Goal: Information Seeking & Learning: Learn about a topic

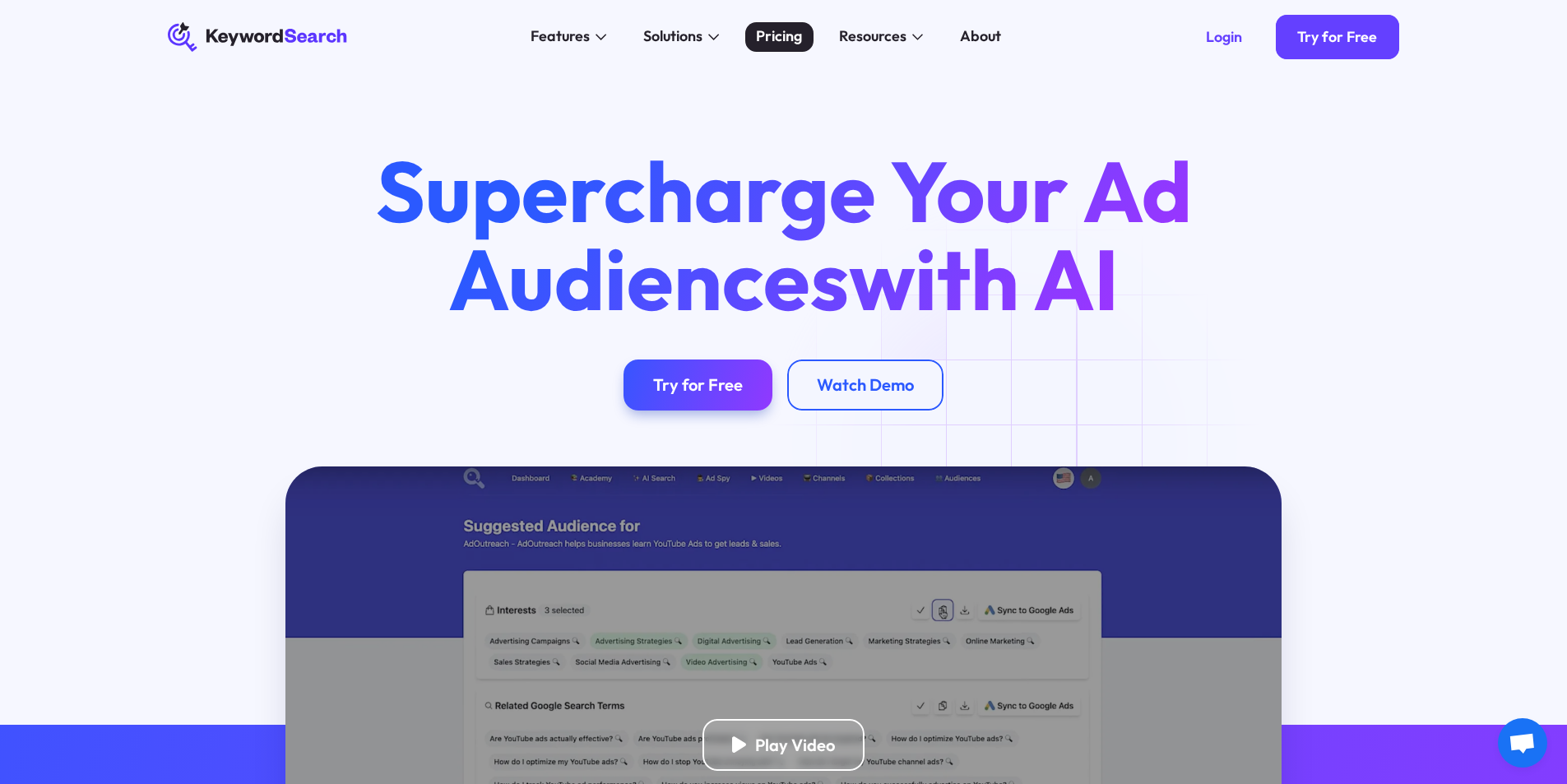
click at [801, 38] on div "Pricing" at bounding box center [779, 36] width 46 height 22
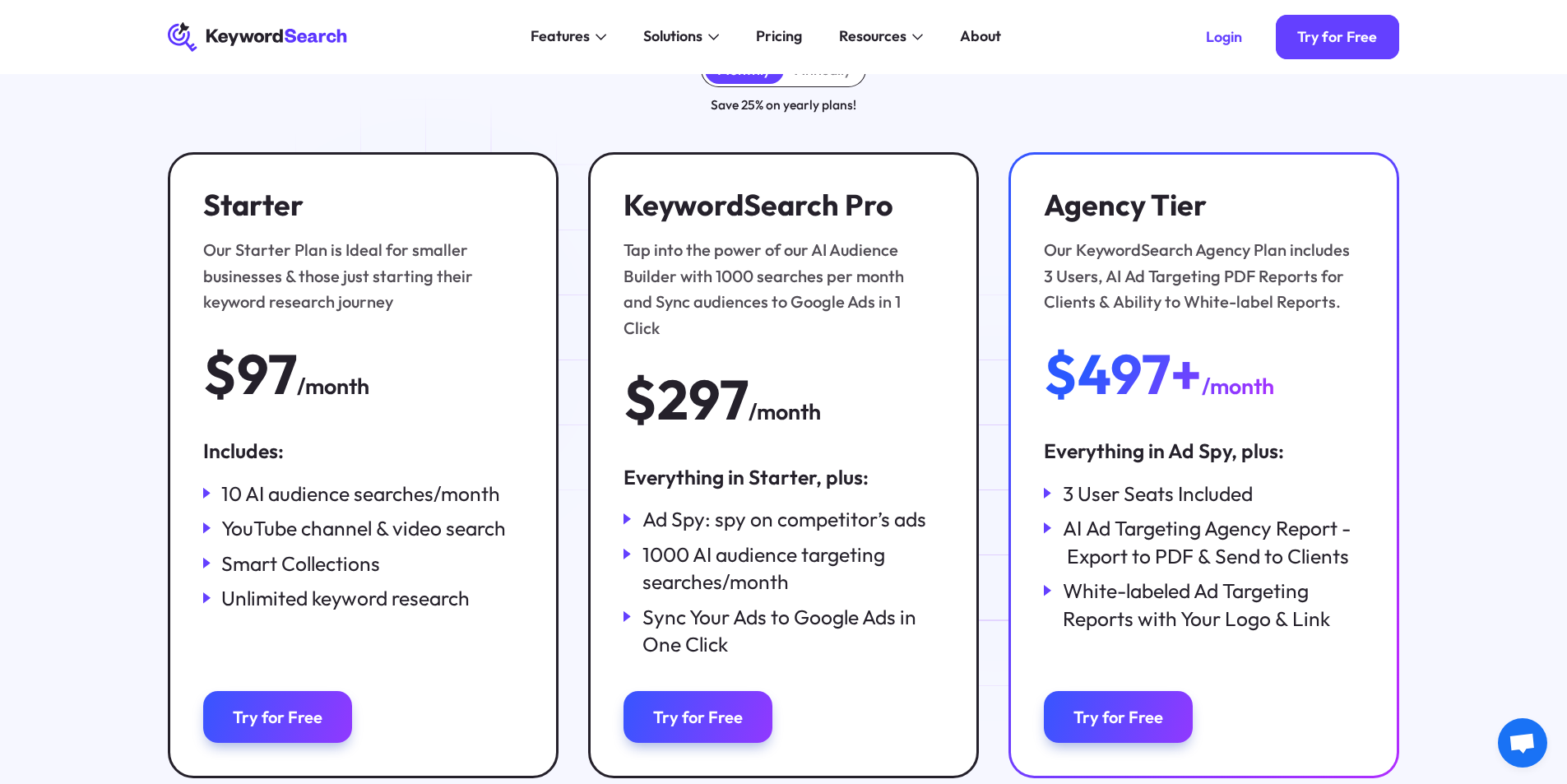
scroll to position [164, 0]
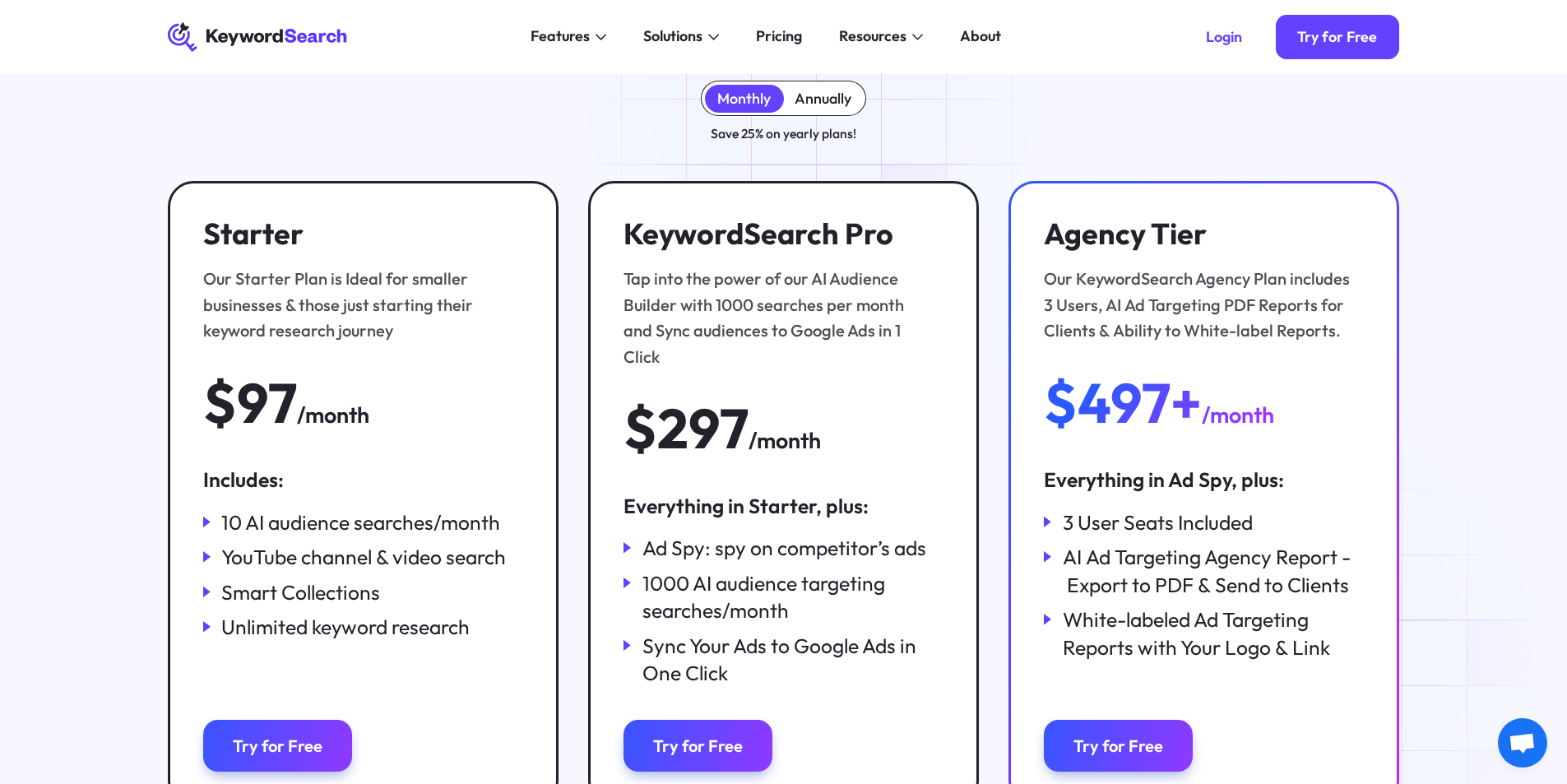
click at [816, 96] on div "Annually" at bounding box center [822, 98] width 57 height 18
click at [765, 92] on div "Monthly" at bounding box center [744, 98] width 53 height 18
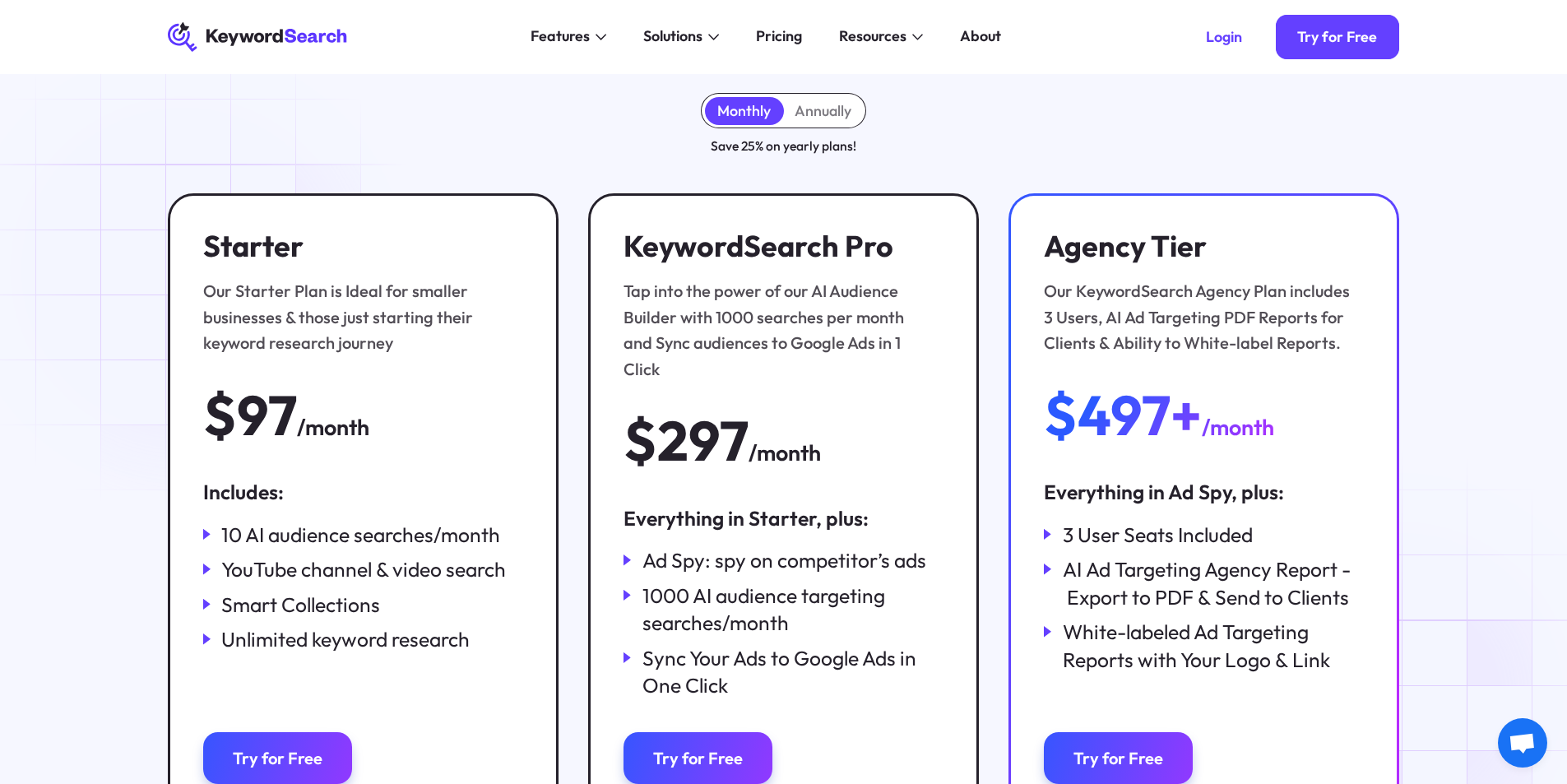
scroll to position [0, 0]
